Goal: Information Seeking & Learning: Learn about a topic

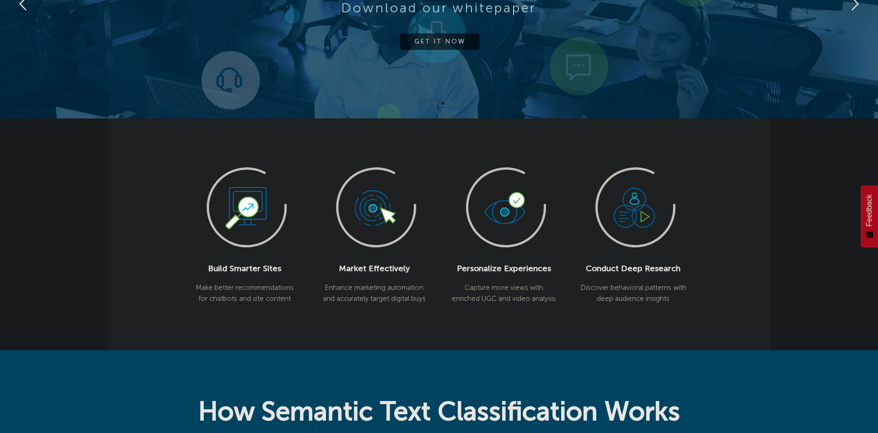
scroll to position [233, 0]
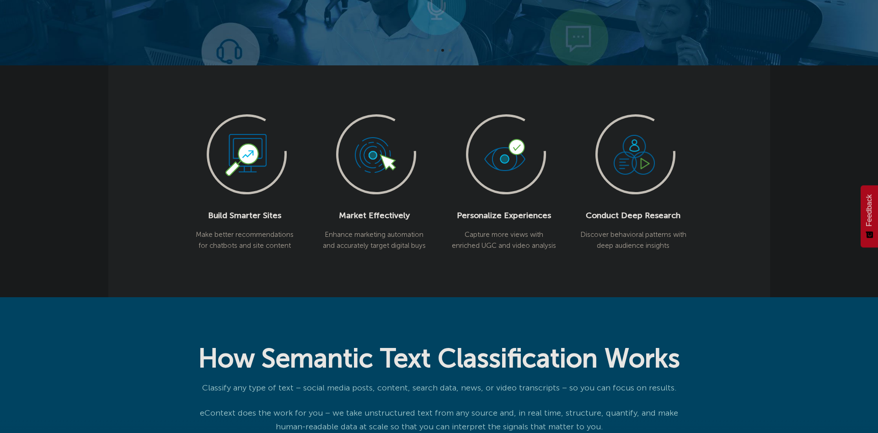
click at [669, 106] on div "Build Smarter Sites Make better recommendations for chatbots and site content M…" at bounding box center [439, 180] width 662 height 231
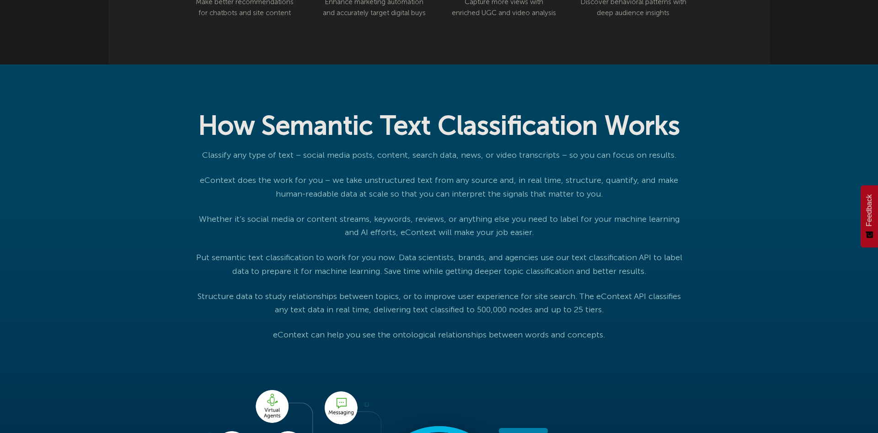
scroll to position [560, 0]
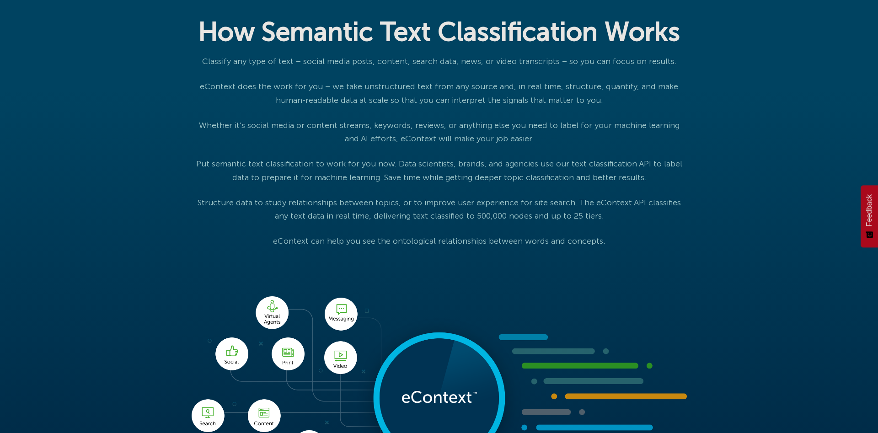
click at [684, 146] on p "Whether it’s social media or content streams, keywords, reviews, or anything el…" at bounding box center [439, 132] width 495 height 27
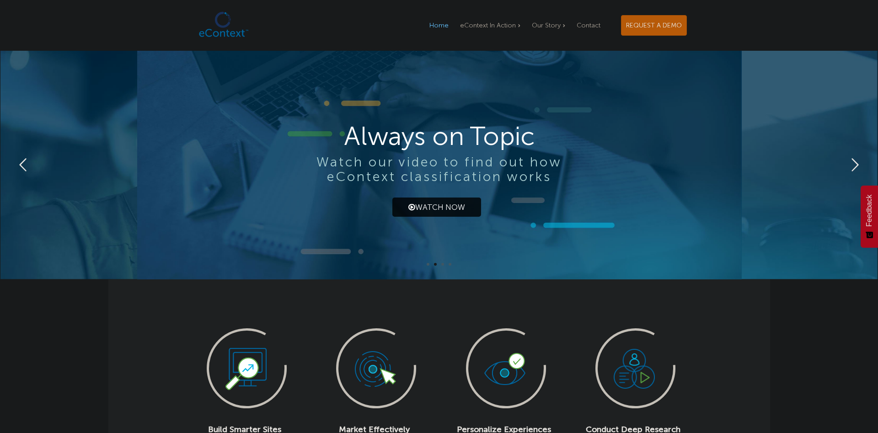
scroll to position [0, 0]
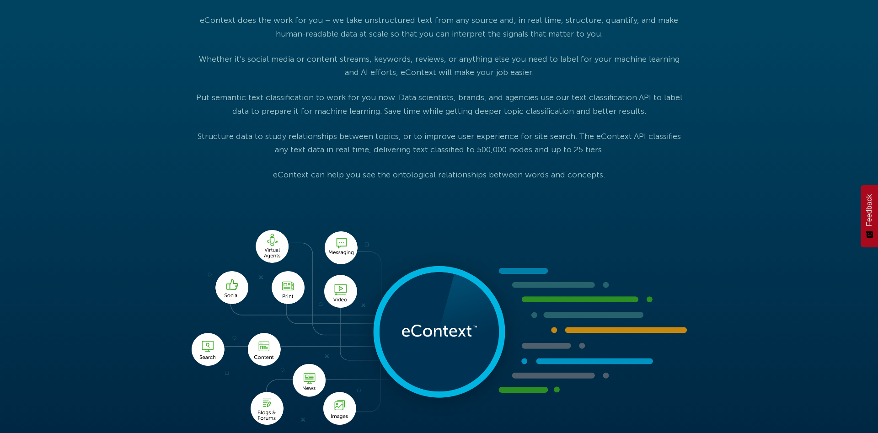
scroll to position [653, 0]
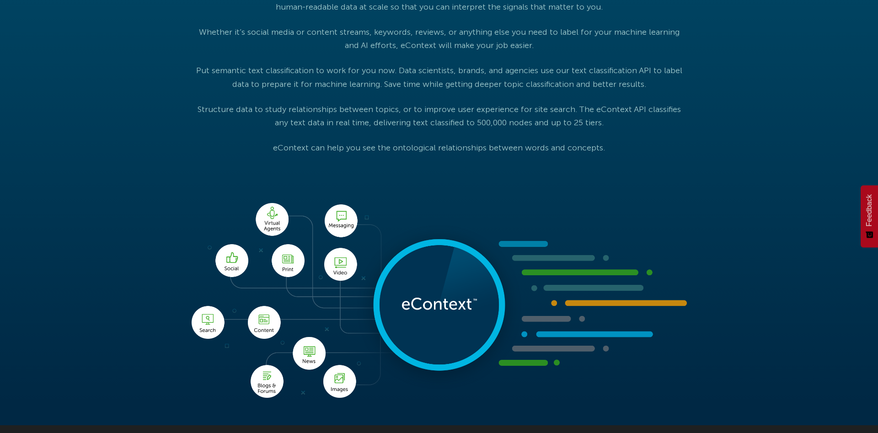
click at [11, 236] on div "How Semantic Text Classification Works Classify any type of text – social media…" at bounding box center [439, 151] width 878 height 548
click at [2, 236] on div "How Semantic Text Classification Works Classify any type of text – social media…" at bounding box center [439, 151] width 878 height 548
click at [39, 191] on div "How Semantic Text Classification Works Classify any type of text – social media…" at bounding box center [439, 151] width 878 height 548
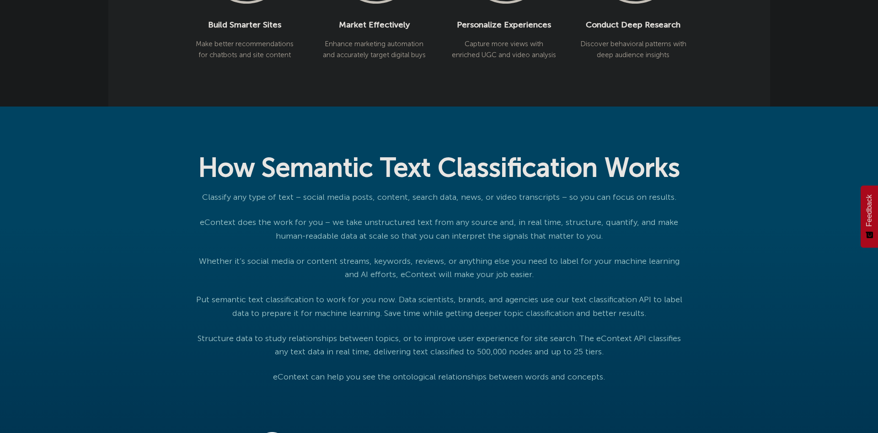
scroll to position [420, 0]
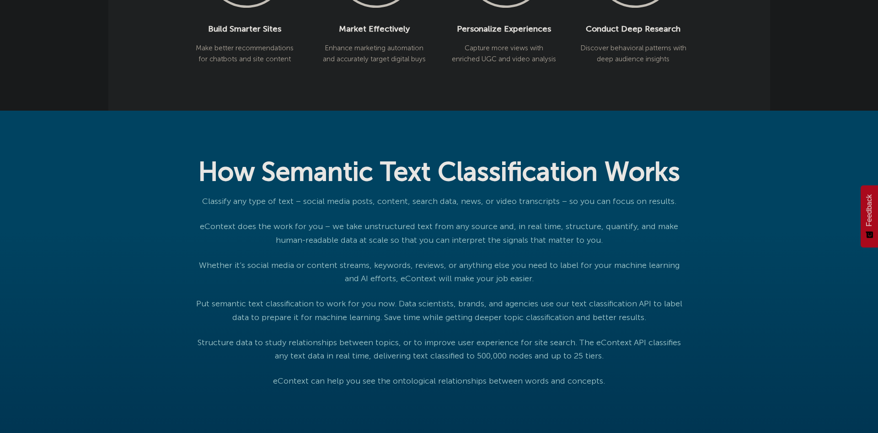
click at [7, 193] on div "How Semantic Text Classification Works Classify any type of text – social media…" at bounding box center [439, 385] width 878 height 548
click at [5, 193] on div "How Semantic Text Classification Works Classify any type of text – social media…" at bounding box center [439, 385] width 878 height 548
click at [42, 187] on div "How Semantic Text Classification Works Classify any type of text – social media…" at bounding box center [439, 385] width 878 height 548
click at [41, 187] on div "How Semantic Text Classification Works Classify any type of text – social media…" at bounding box center [439, 385] width 878 height 548
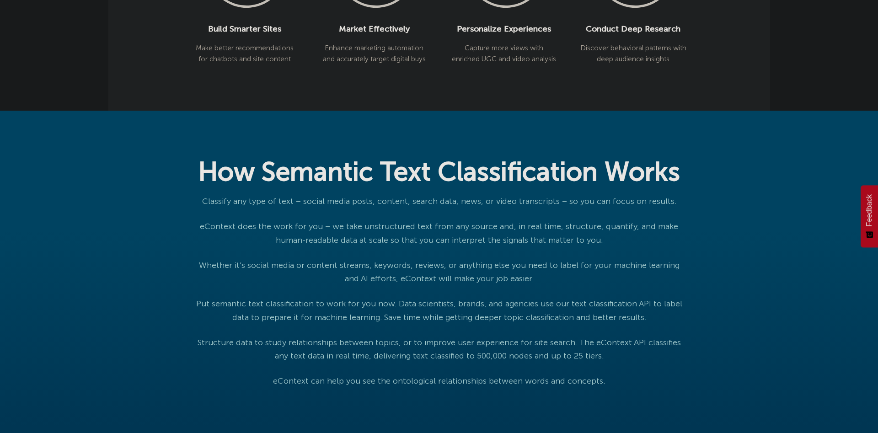
click at [38, 187] on div "How Semantic Text Classification Works Classify any type of text – social media…" at bounding box center [439, 385] width 878 height 548
click at [37, 187] on div "How Semantic Text Classification Works Classify any type of text – social media…" at bounding box center [439, 385] width 878 height 548
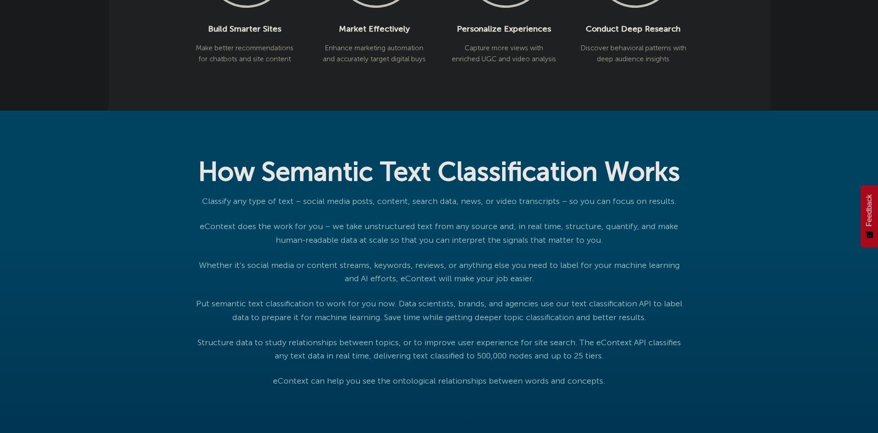
click at [37, 187] on div "How Semantic Text Classification Works Classify any type of text – social media…" at bounding box center [439, 385] width 878 height 548
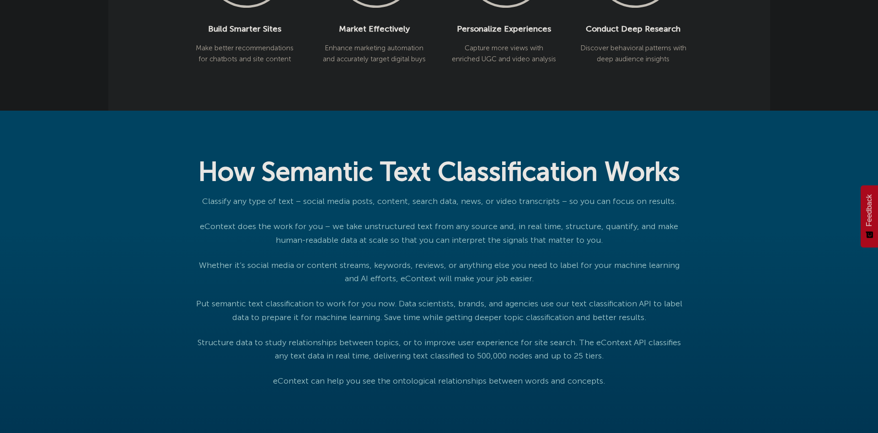
click at [37, 187] on div "How Semantic Text Classification Works Classify any type of text – social media…" at bounding box center [439, 385] width 878 height 548
click at [36, 187] on div "How Semantic Text Classification Works Classify any type of text – social media…" at bounding box center [439, 385] width 878 height 548
click at [24, 185] on div "How Semantic Text Classification Works Classify any type of text – social media…" at bounding box center [439, 385] width 878 height 548
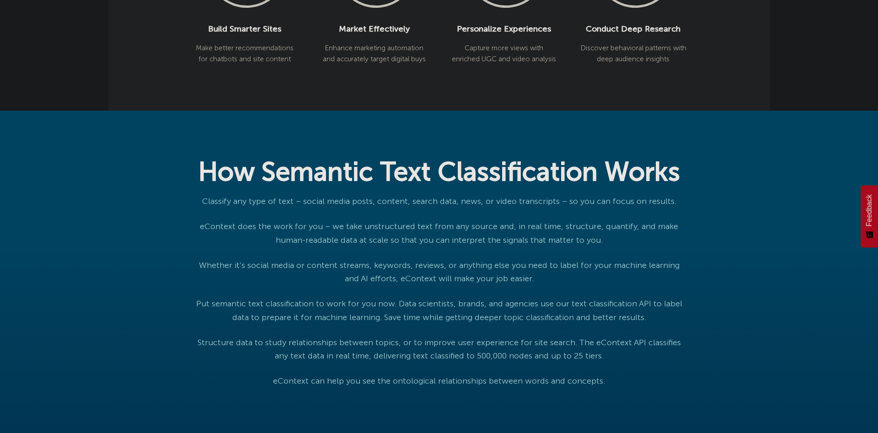
click at [29, 134] on div "How Semantic Text Classification Works Classify any type of text – social media…" at bounding box center [439, 385] width 878 height 548
click at [26, 139] on div "How Semantic Text Classification Works Classify any type of text – social media…" at bounding box center [439, 385] width 878 height 548
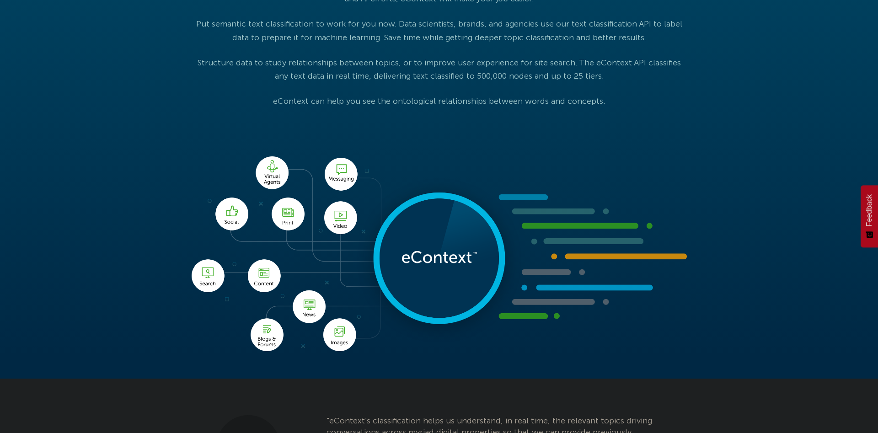
scroll to position [746, 0]
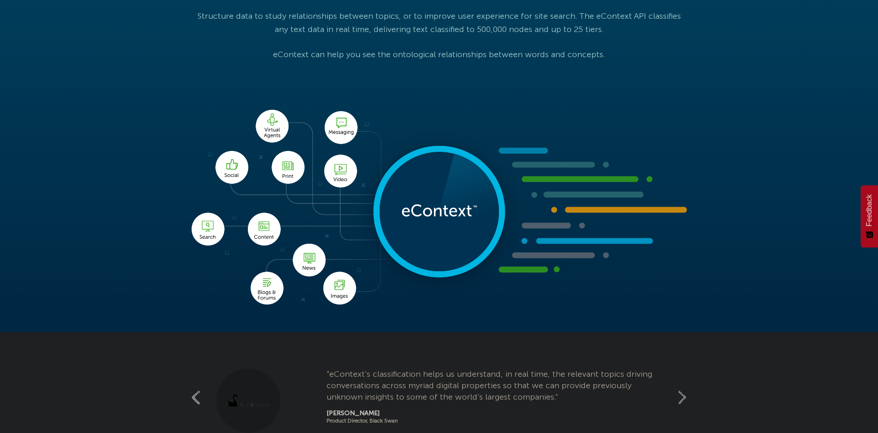
click at [42, 171] on div "How Semantic Text Classification Works Classify any type of text – social media…" at bounding box center [439, 58] width 878 height 548
click at [118, 188] on div "How Semantic Text Classification Works Classify any type of text – social media…" at bounding box center [439, 58] width 878 height 548
click at [56, 180] on div "How Semantic Text Classification Works Classify any type of text – social media…" at bounding box center [439, 58] width 878 height 548
drag, startPoint x: 56, startPoint y: 180, endPoint x: 45, endPoint y: 165, distance: 19.3
click at [48, 150] on div "How Semantic Text Classification Works Classify any type of text – social media…" at bounding box center [439, 58] width 878 height 548
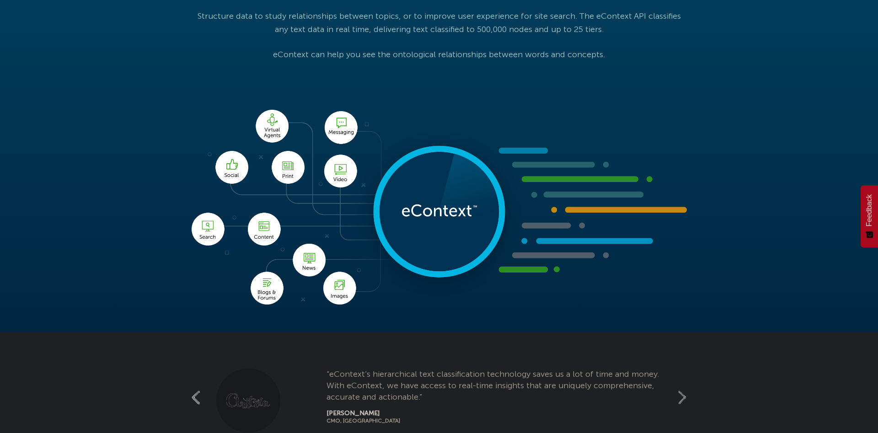
click at [62, 125] on div "How Semantic Text Classification Works Classify any type of text – social media…" at bounding box center [439, 58] width 878 height 548
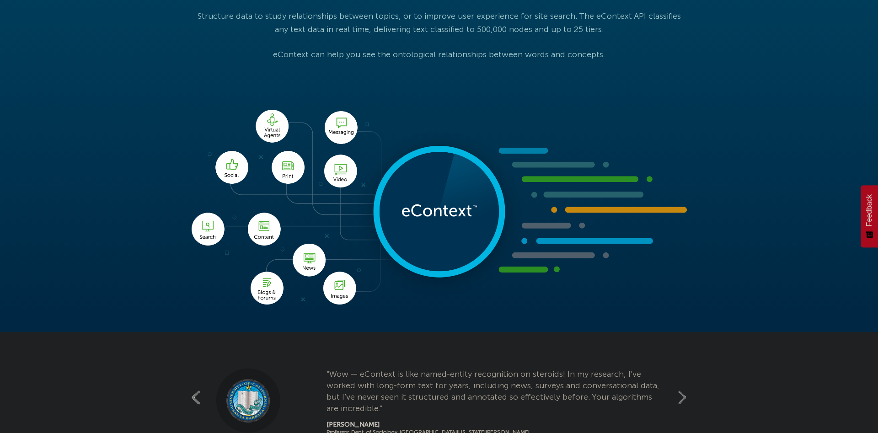
click at [48, 96] on div "How Semantic Text Classification Works Classify any type of text – social media…" at bounding box center [439, 58] width 878 height 548
click at [46, 88] on div "How Semantic Text Classification Works Classify any type of text – social media…" at bounding box center [439, 58] width 878 height 548
click at [43, 99] on div "How Semantic Text Classification Works Classify any type of text – social media…" at bounding box center [439, 58] width 878 height 548
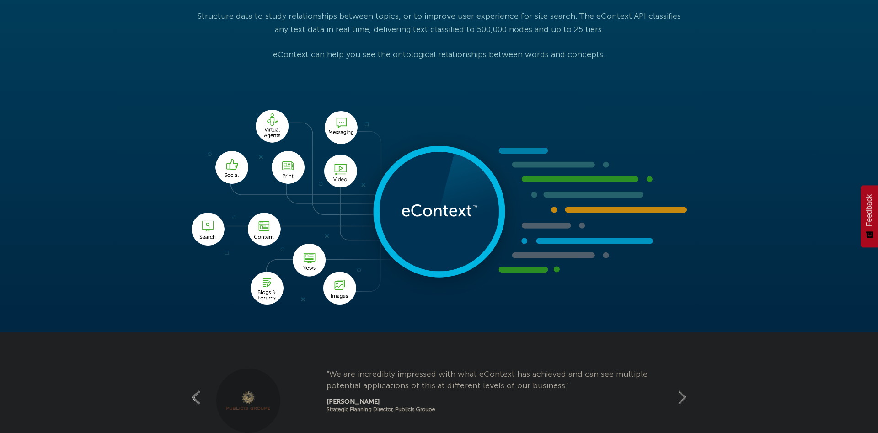
click at [43, 99] on div "How Semantic Text Classification Works Classify any type of text – social media…" at bounding box center [439, 58] width 878 height 548
click at [44, 103] on div "How Semantic Text Classification Works Classify any type of text – social media…" at bounding box center [439, 58] width 878 height 548
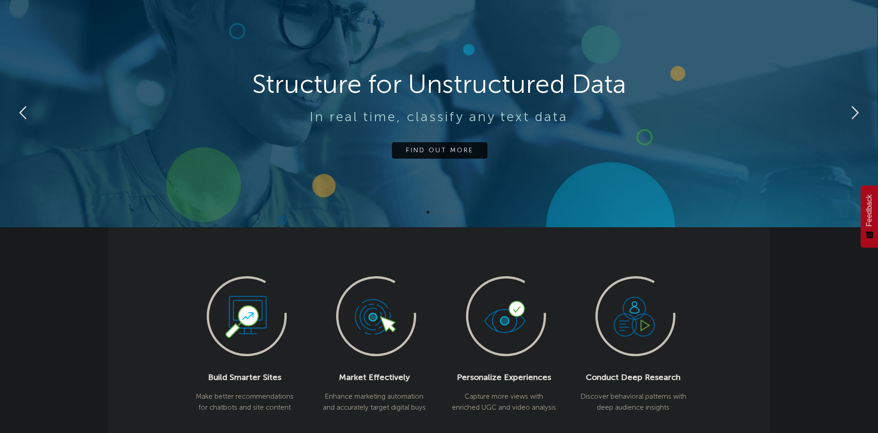
scroll to position [76, 0]
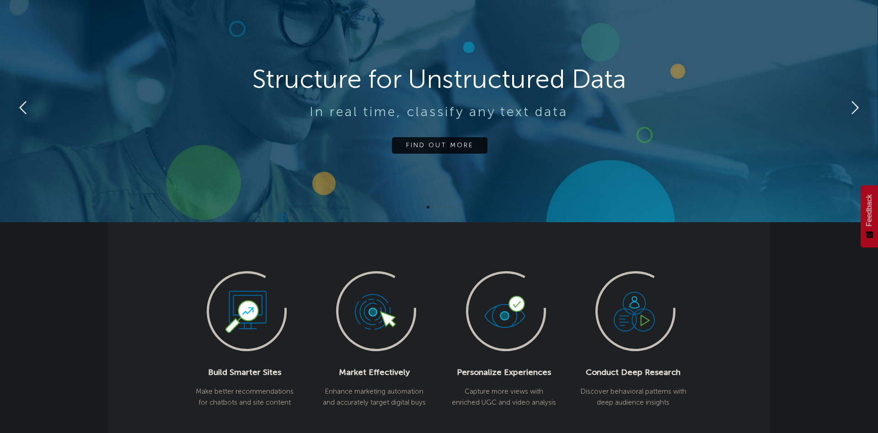
click at [12, 202] on rs-slide "Structure for Unstructured Data In real time, classify any text data FIND OUT M…" at bounding box center [439, 108] width 878 height 229
click at [11, 200] on rs-slide "Structure for Unstructured Data In real time, classify any text data FIND OUT M…" at bounding box center [439, 108] width 878 height 229
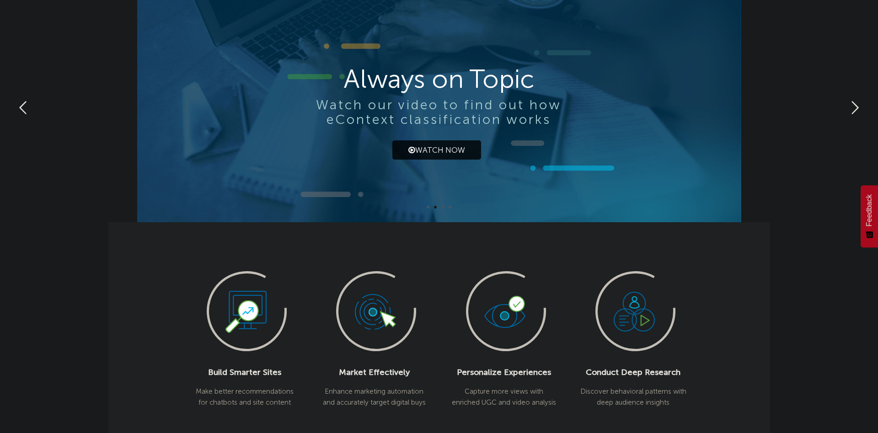
scroll to position [0, 0]
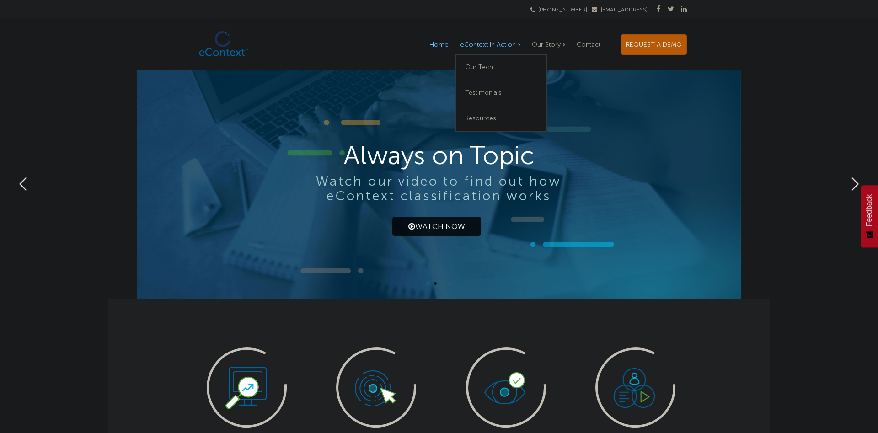
click at [505, 48] on span "eContext In Action" at bounding box center [488, 45] width 56 height 8
click at [481, 67] on span "Our Tech" at bounding box center [479, 67] width 28 height 8
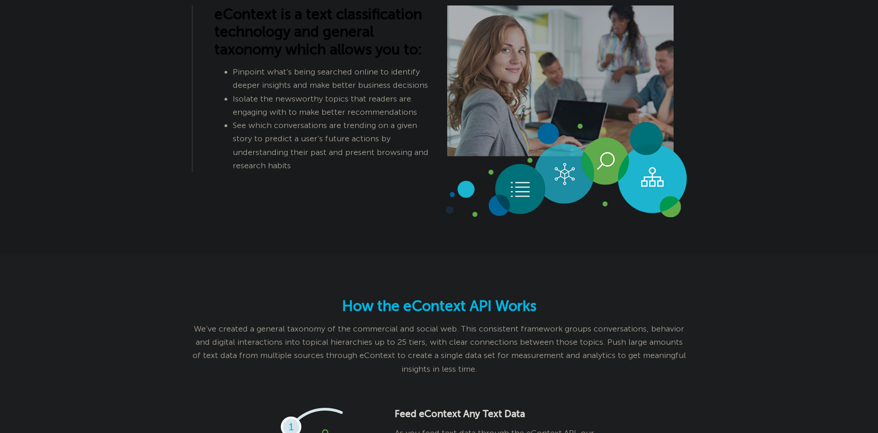
scroll to position [187, 0]
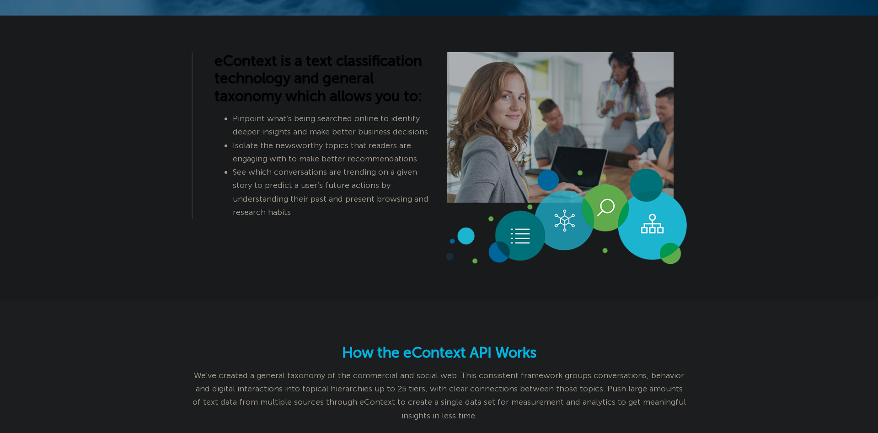
drag, startPoint x: 128, startPoint y: 198, endPoint x: 123, endPoint y: 202, distance: 6.4
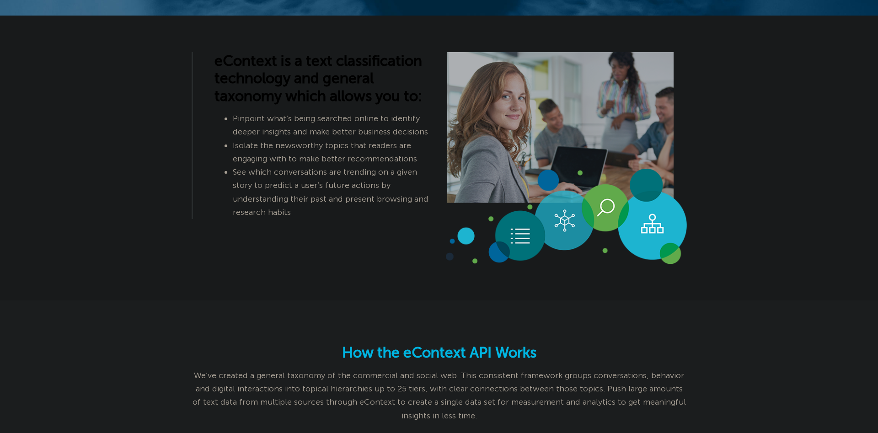
click at [482, 221] on img at bounding box center [566, 158] width 241 height 212
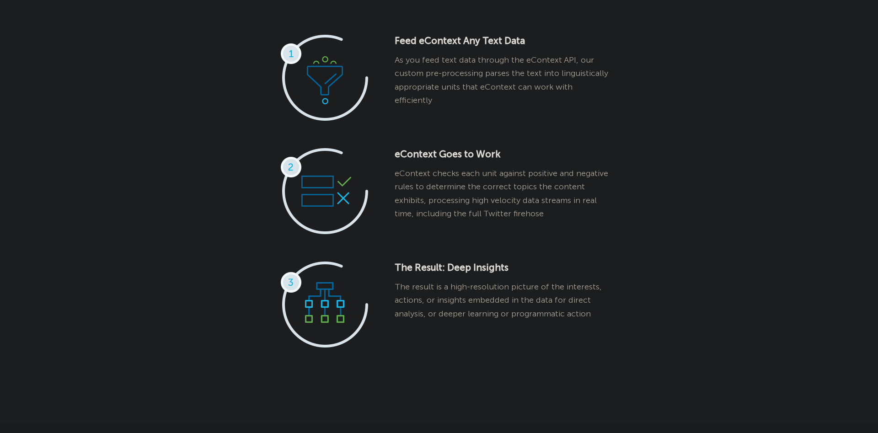
click at [683, 205] on div "eContext Goes to Work eContext checks each unit against positive and negative r…" at bounding box center [439, 190] width 495 height 113
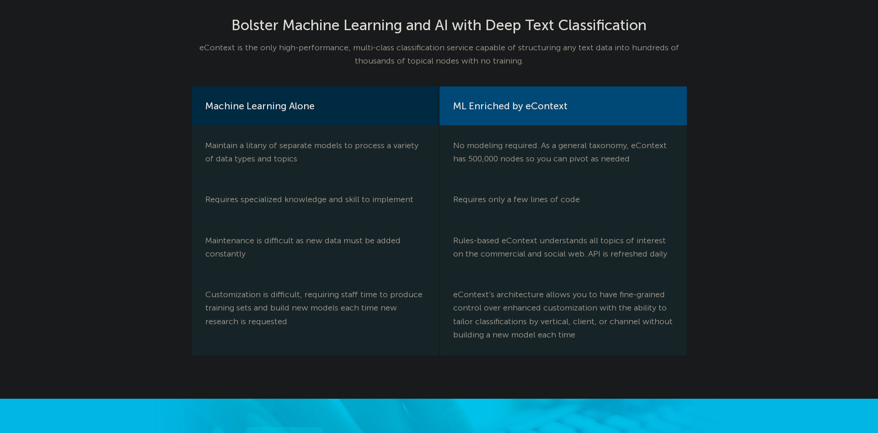
scroll to position [1026, 0]
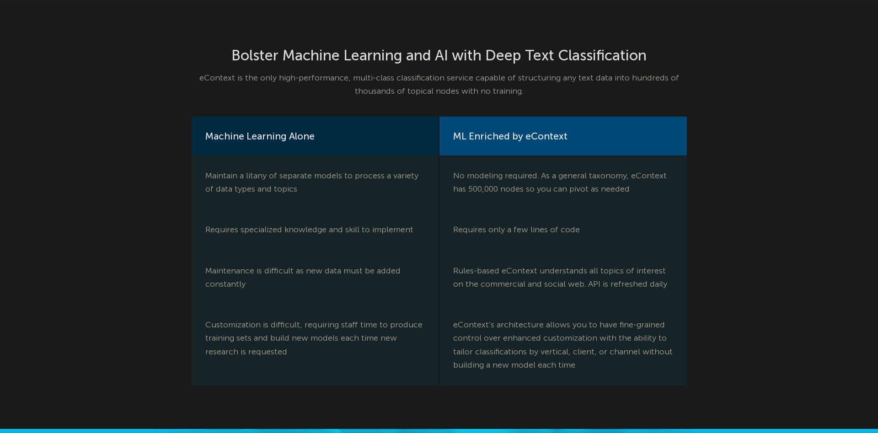
click at [763, 181] on div "Bolster Machine Learning and AI with Deep Text Classification eContext is the o…" at bounding box center [439, 216] width 878 height 426
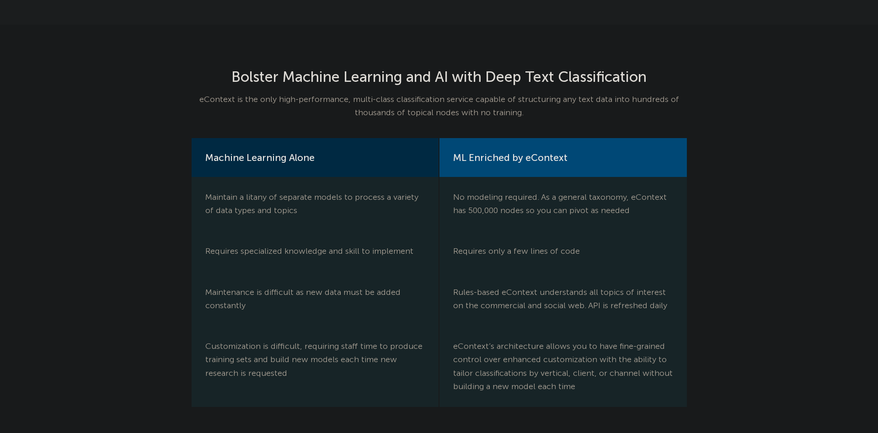
scroll to position [980, 0]
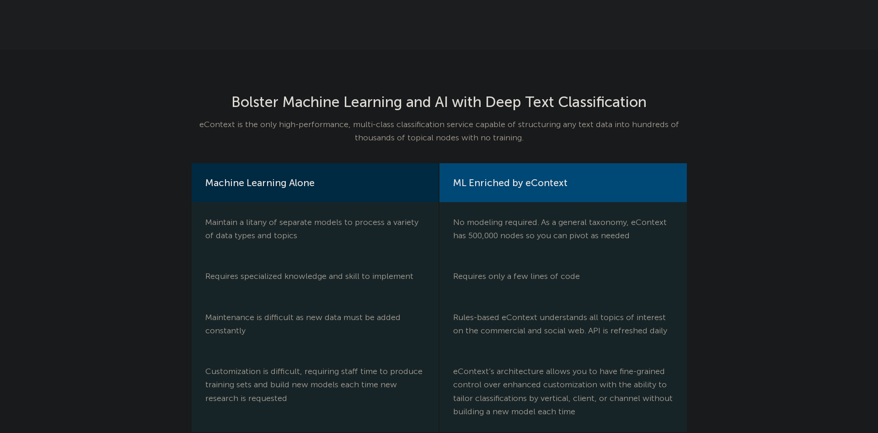
click at [749, 190] on div "Bolster Machine Learning and AI with Deep Text Classification eContext is the o…" at bounding box center [439, 263] width 878 height 426
click at [783, 154] on div "Bolster Machine Learning and AI with Deep Text Classification eContext is the o…" at bounding box center [439, 263] width 878 height 426
click at [784, 126] on div "Bolster Machine Learning and AI with Deep Text Classification eContext is the o…" at bounding box center [439, 263] width 878 height 426
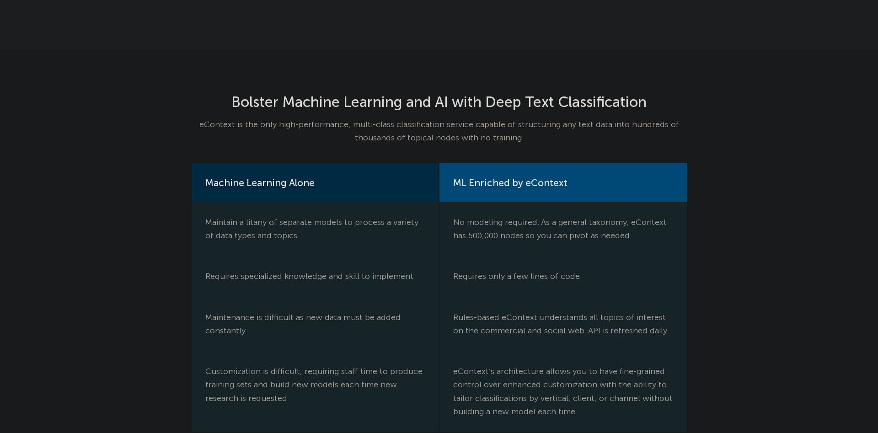
click at [784, 126] on div "Bolster Machine Learning and AI with Deep Text Classification eContext is the o…" at bounding box center [439, 263] width 878 height 426
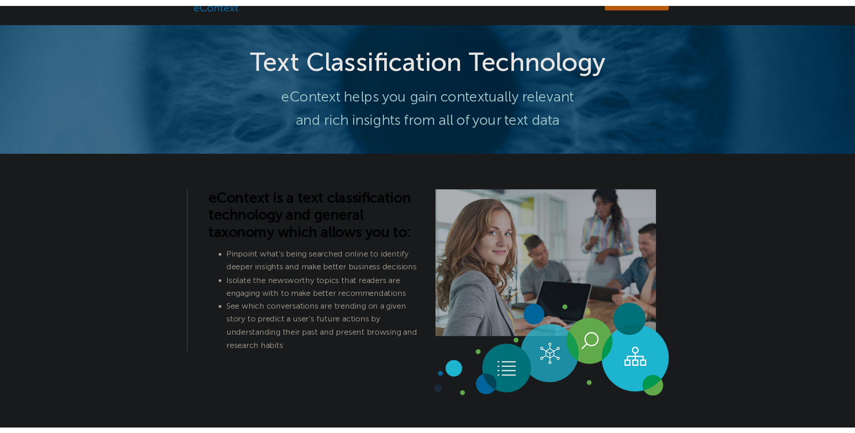
scroll to position [0, 0]
